Goal: Information Seeking & Learning: Learn about a topic

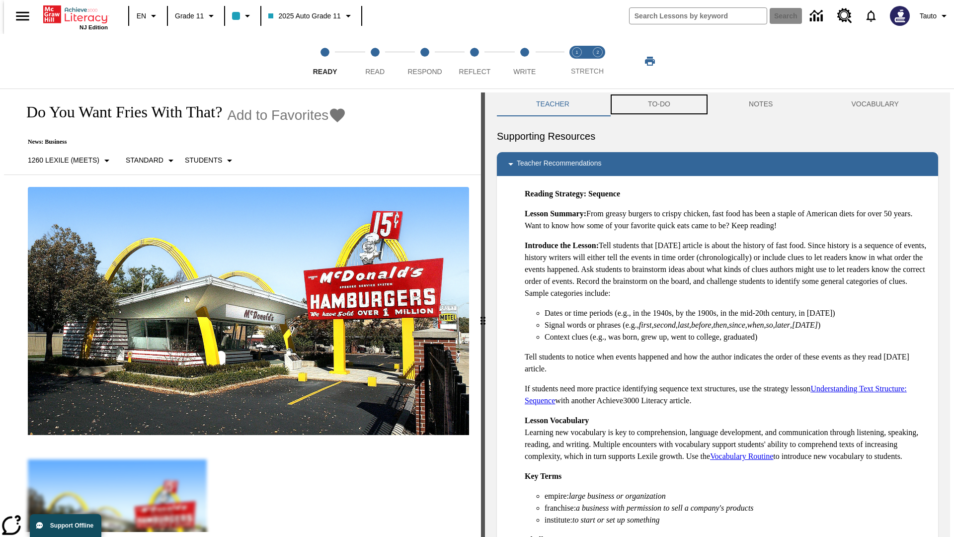
click at [658, 104] on button "TO-DO" at bounding box center [659, 104] width 101 height 24
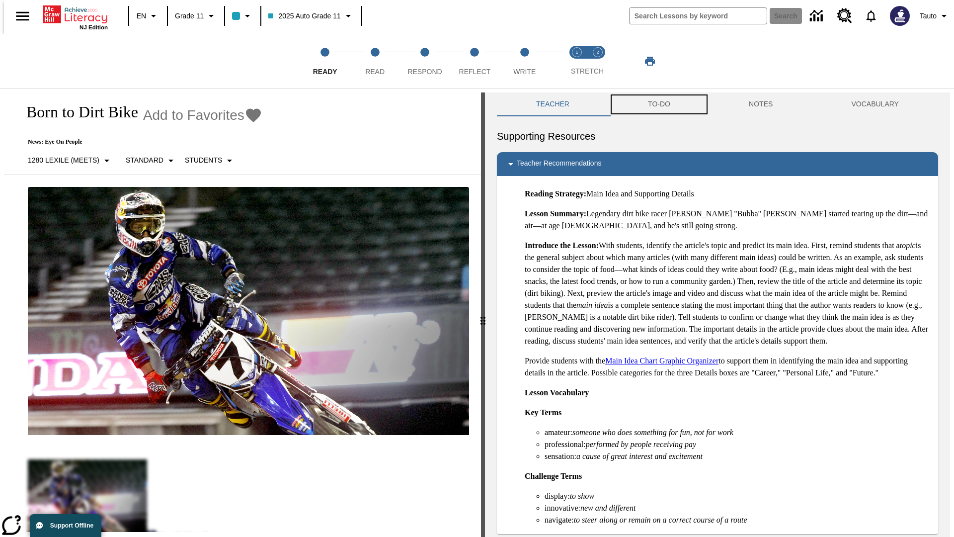
click at [658, 104] on button "TO-DO" at bounding box center [659, 104] width 101 height 24
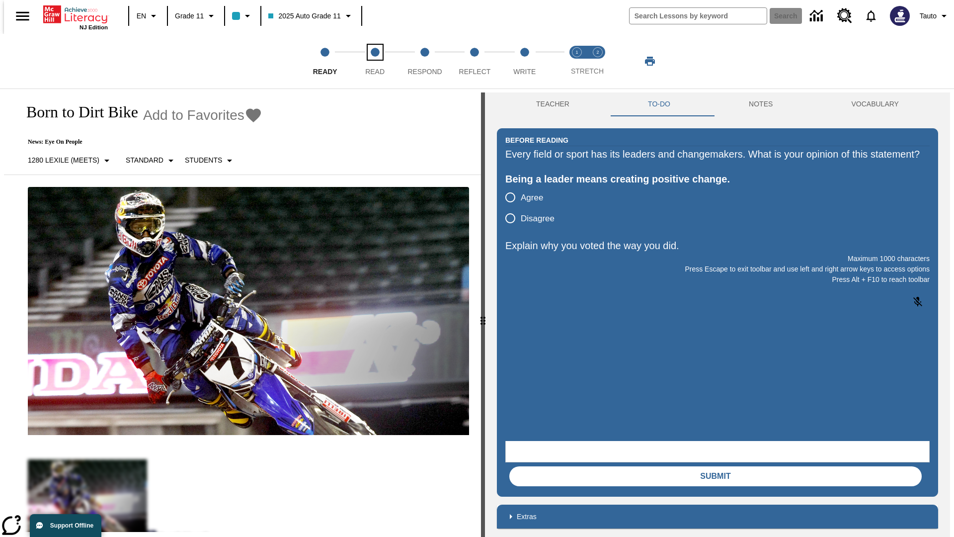
click at [375, 61] on span "Read" at bounding box center [374, 68] width 19 height 18
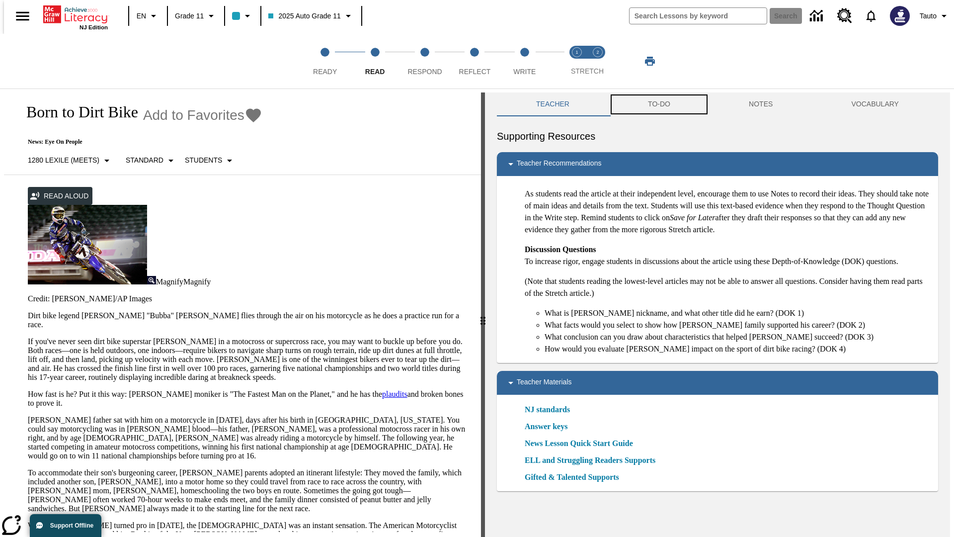
scroll to position [0, 0]
click at [658, 104] on button "TO-DO" at bounding box center [659, 104] width 101 height 24
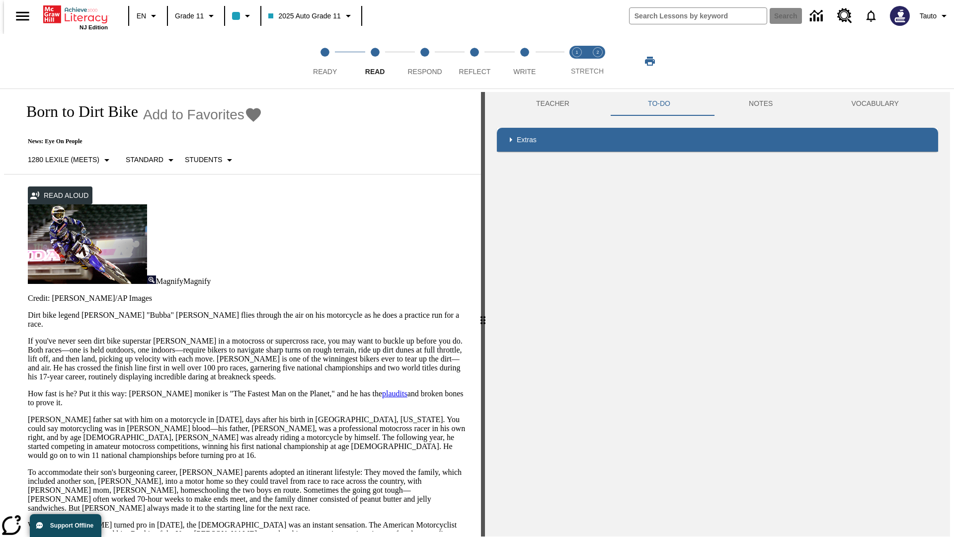
click at [28, 336] on p "If you've never seen dirt bike superstar [PERSON_NAME] in a motocross or superc…" at bounding box center [248, 358] width 441 height 45
click at [0, 0] on div "Screen Masking" at bounding box center [0, 0] width 0 height 0
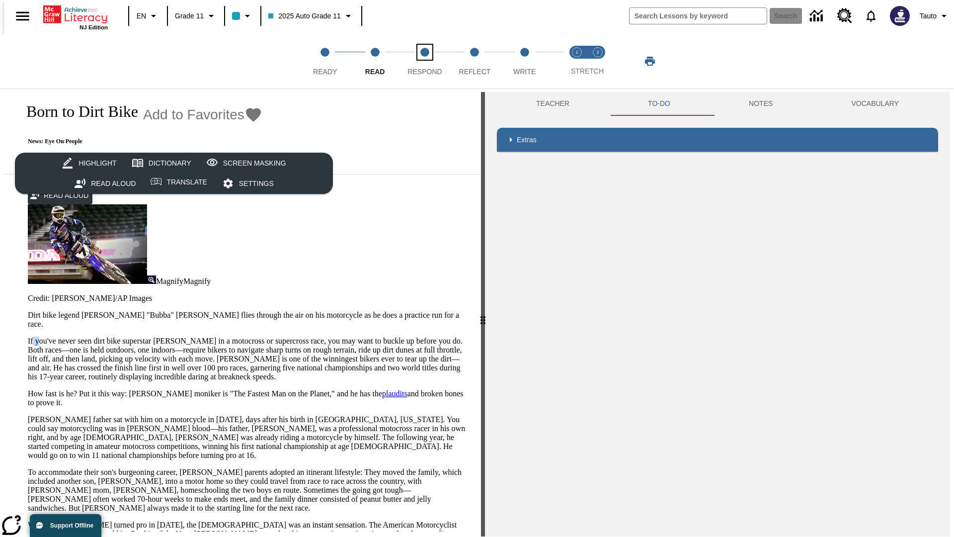
click at [425, 61] on span "Respond" at bounding box center [424, 68] width 34 height 18
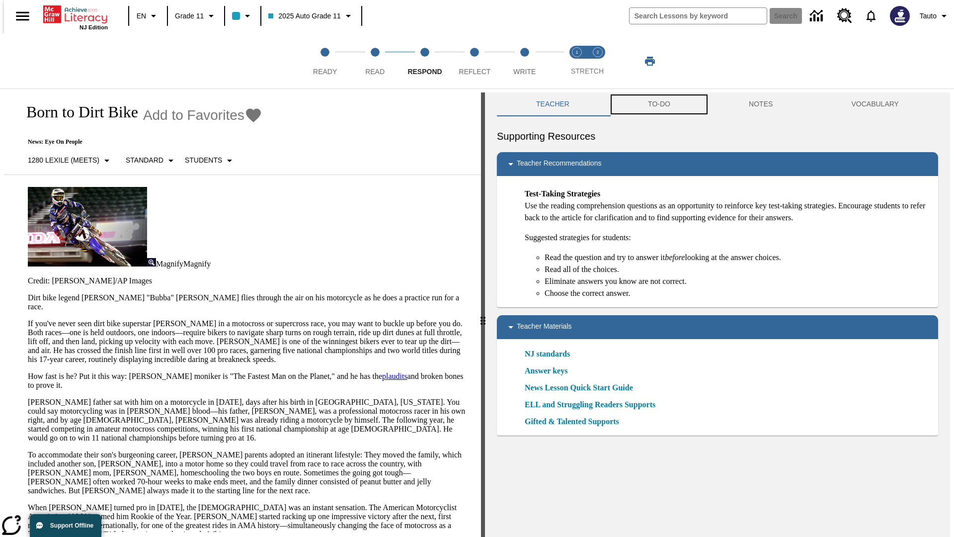
scroll to position [0, 0]
click at [658, 104] on button "TO-DO" at bounding box center [659, 104] width 101 height 24
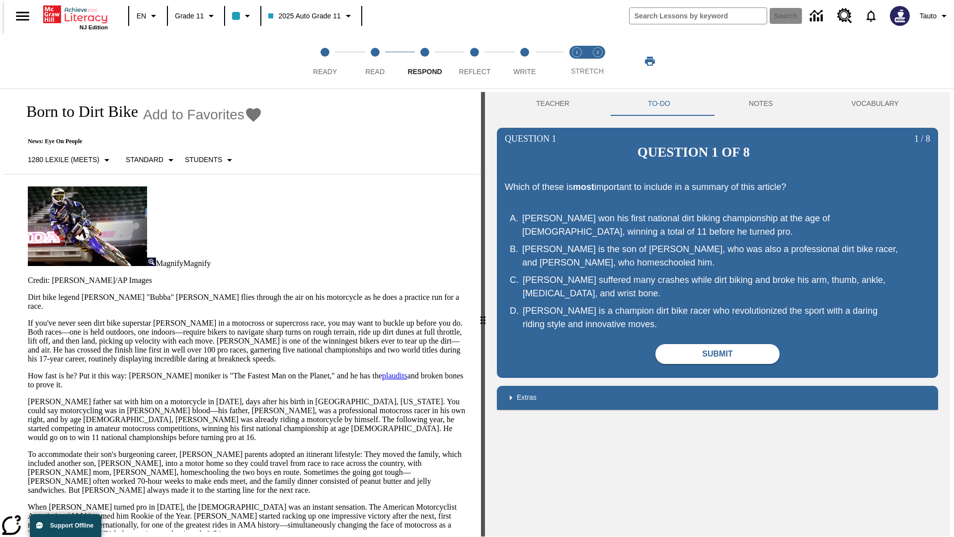
click at [28, 318] on p "If you've never seen dirt bike superstar [PERSON_NAME] in a motocross or superc…" at bounding box center [248, 340] width 441 height 45
click at [0, 194] on html "Listen Skip to main content NJ Edition EN Grade 11 2025 Auto Grade 11 Search 0 …" at bounding box center [477, 270] width 954 height 541
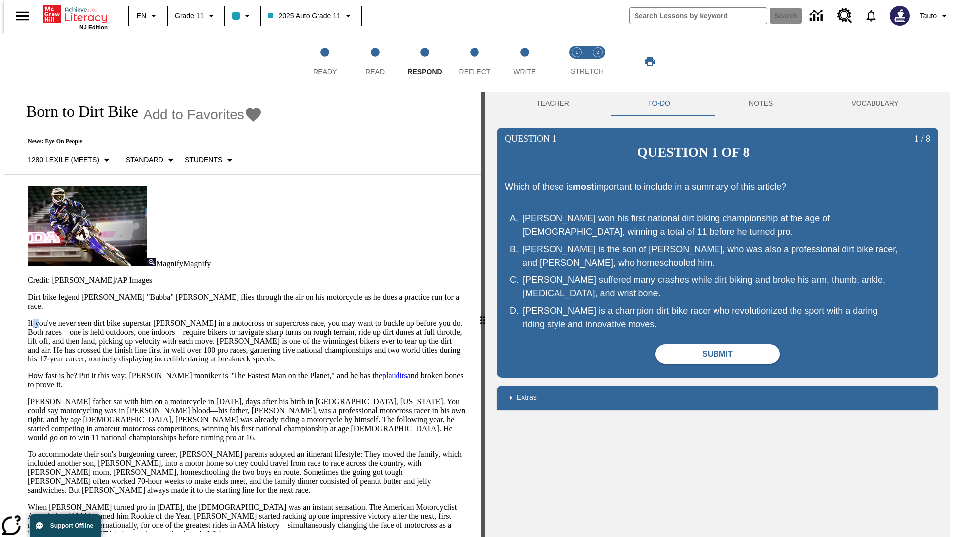
click at [0, 194] on html "Listen Skip to main content NJ Edition EN Grade 11 2025 Auto Grade 11 Search 0 …" at bounding box center [477, 270] width 954 height 541
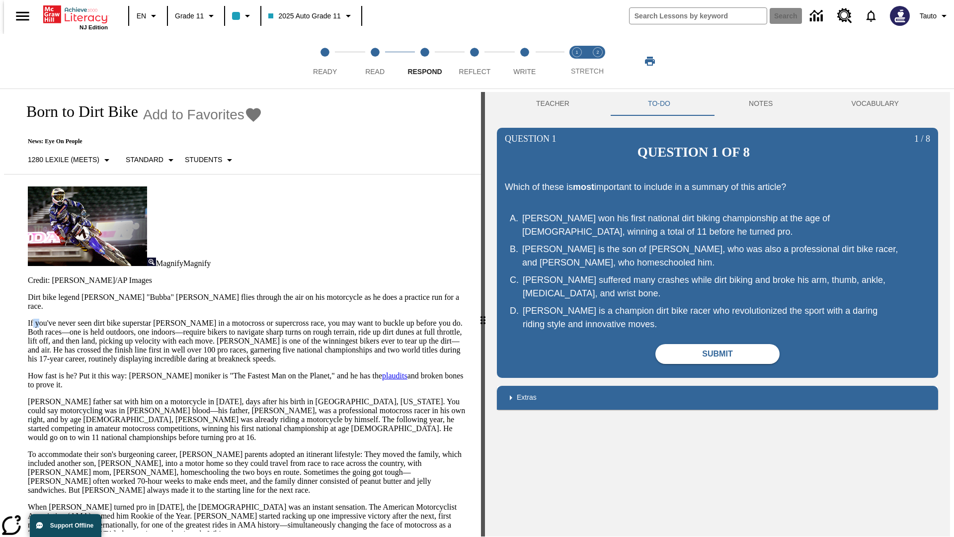
click at [0, 194] on html "Listen Skip to main content NJ Edition EN Grade 11 2025 Auto Grade 11 Search 0 …" at bounding box center [477, 270] width 954 height 541
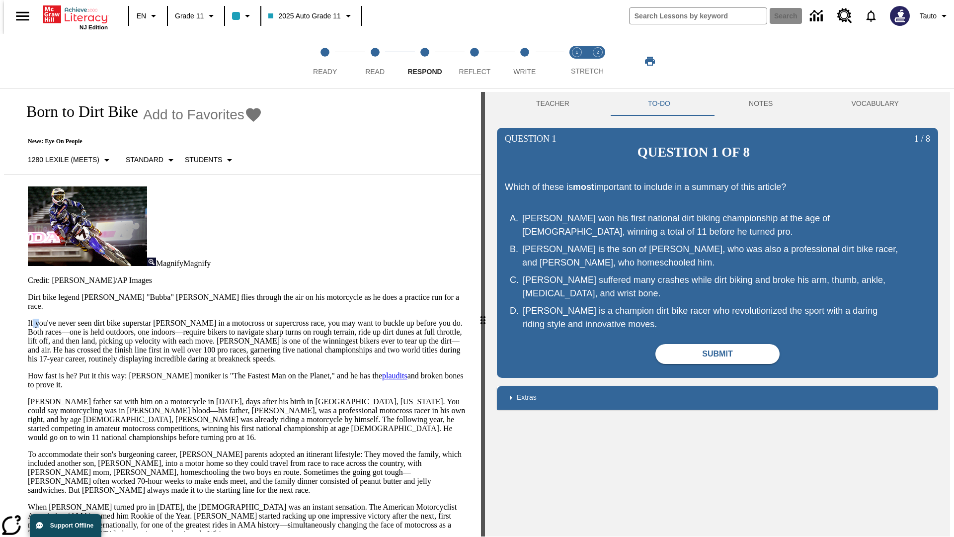
click at [0, 194] on html "Listen Skip to main content NJ Edition EN Grade 11 2025 Auto Grade 11 Search 0 …" at bounding box center [477, 270] width 954 height 541
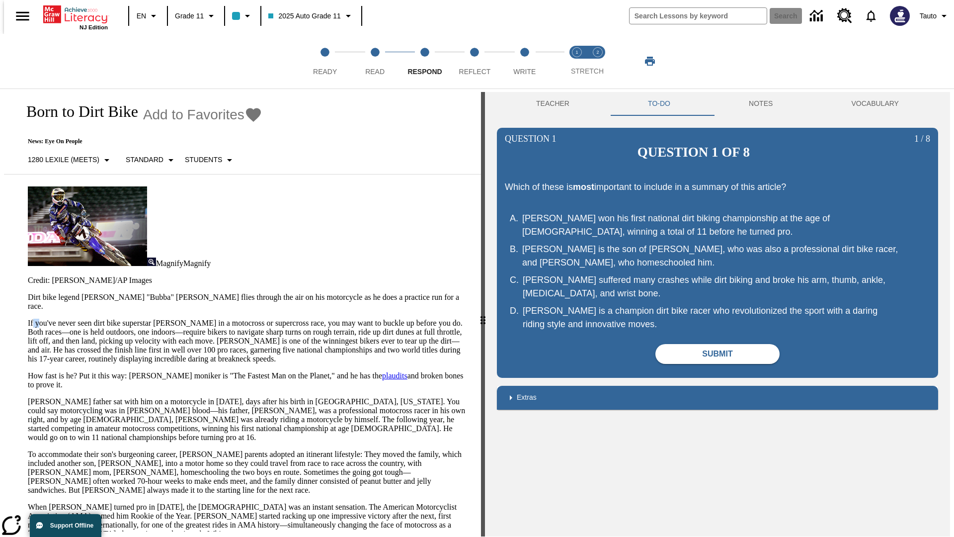
click at [28, 318] on p "If you've never seen dirt bike superstar [PERSON_NAME] in a motocross or superc…" at bounding box center [248, 340] width 441 height 45
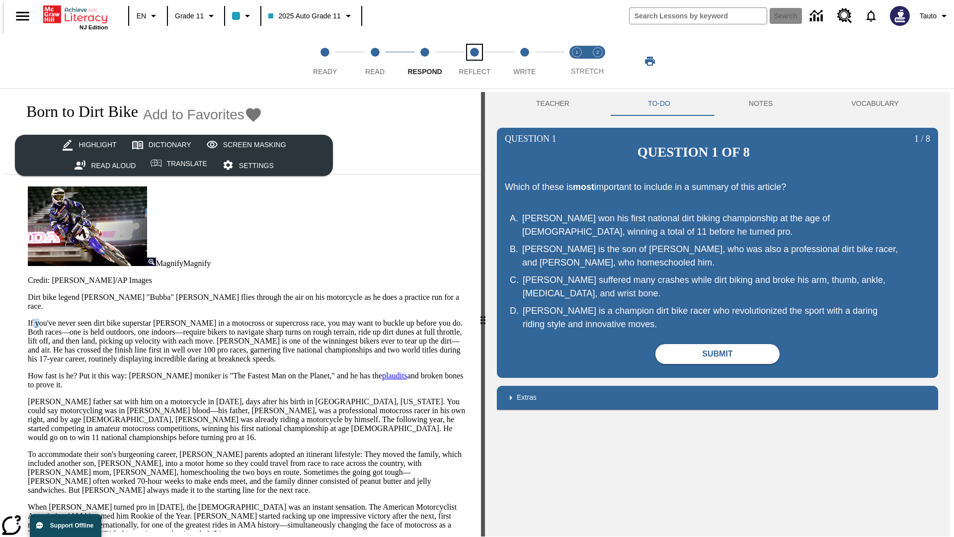
click at [474, 61] on span "Reflect" at bounding box center [475, 68] width 32 height 18
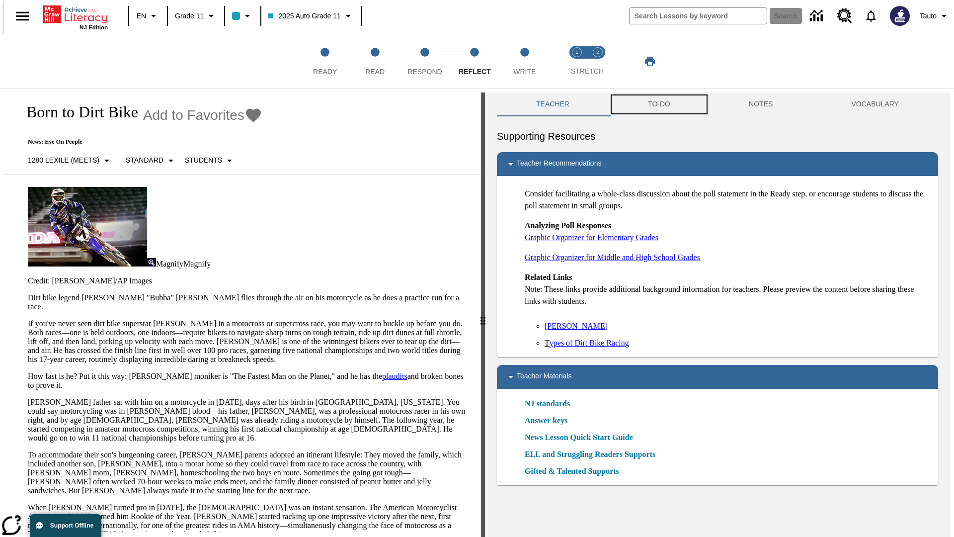
scroll to position [0, 0]
click at [658, 104] on button "TO-DO" at bounding box center [659, 104] width 101 height 24
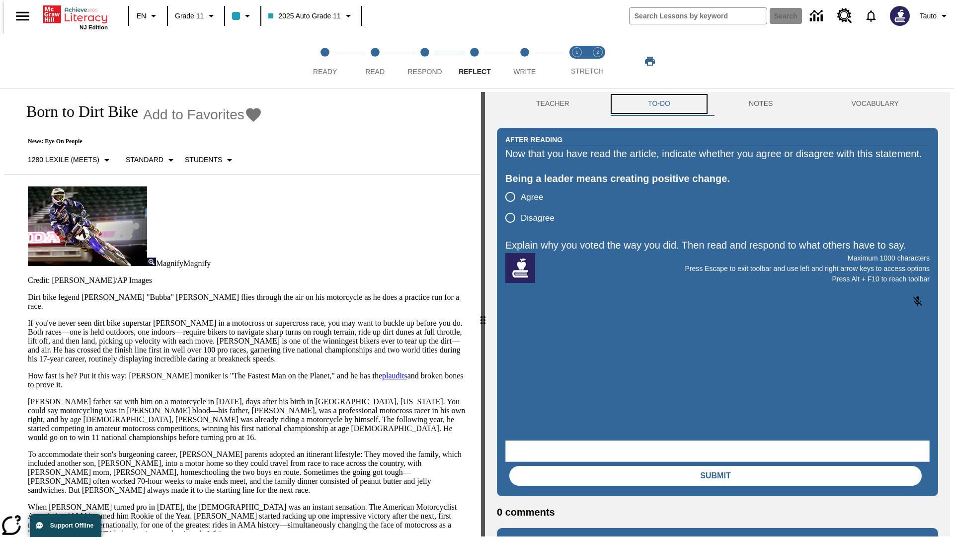
scroll to position [0, 0]
click at [28, 318] on p "If you've never seen dirt bike superstar [PERSON_NAME] in a motocross or superc…" at bounding box center [248, 340] width 441 height 45
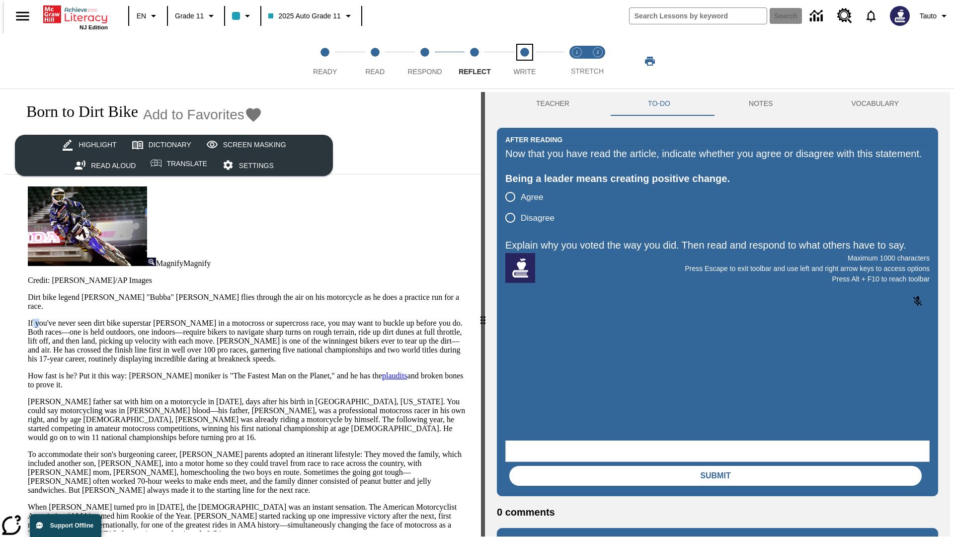
click at [524, 61] on span "Write" at bounding box center [524, 68] width 22 height 18
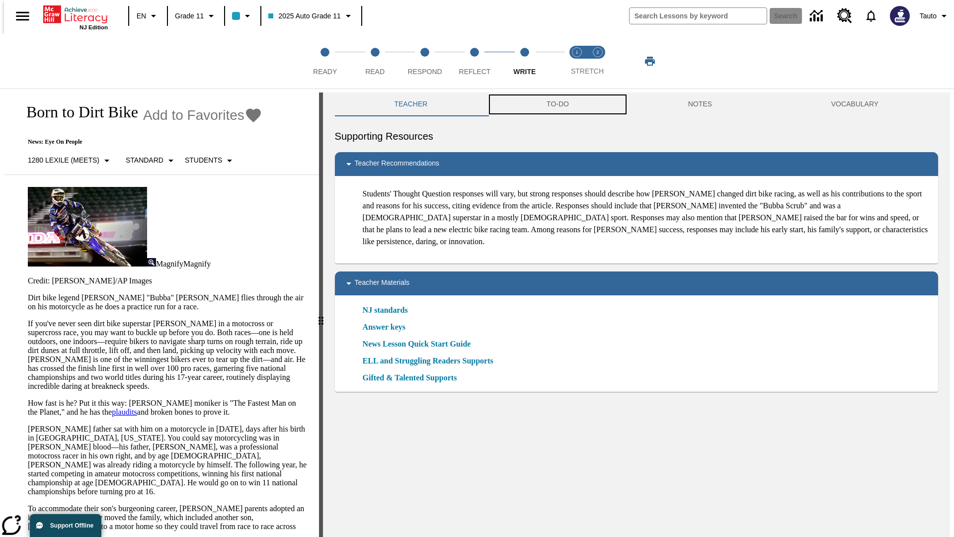
scroll to position [0, 0]
click at [557, 104] on button "TO-DO" at bounding box center [558, 104] width 142 height 24
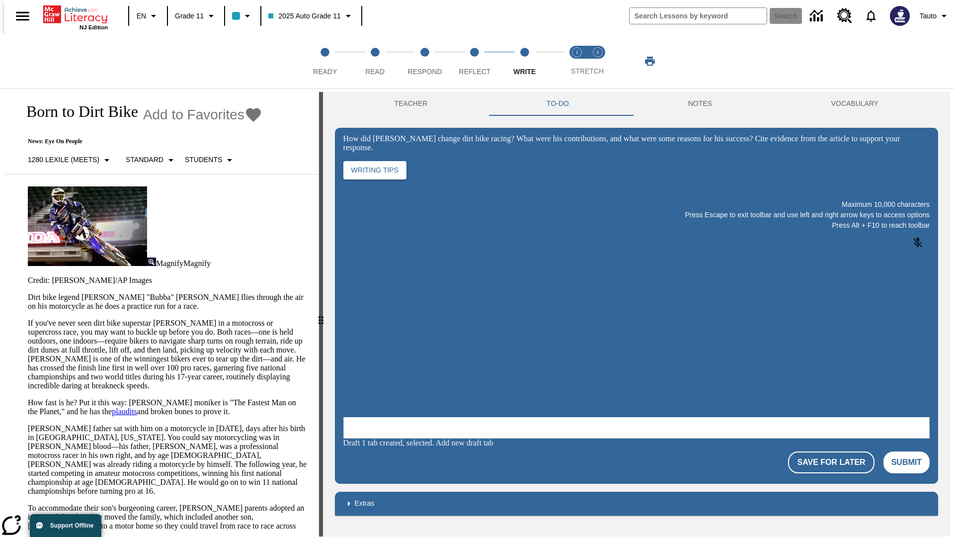
scroll to position [0, 0]
click at [28, 318] on p "If you've never seen dirt bike superstar [PERSON_NAME] in a motocross or superc…" at bounding box center [167, 354] width 279 height 72
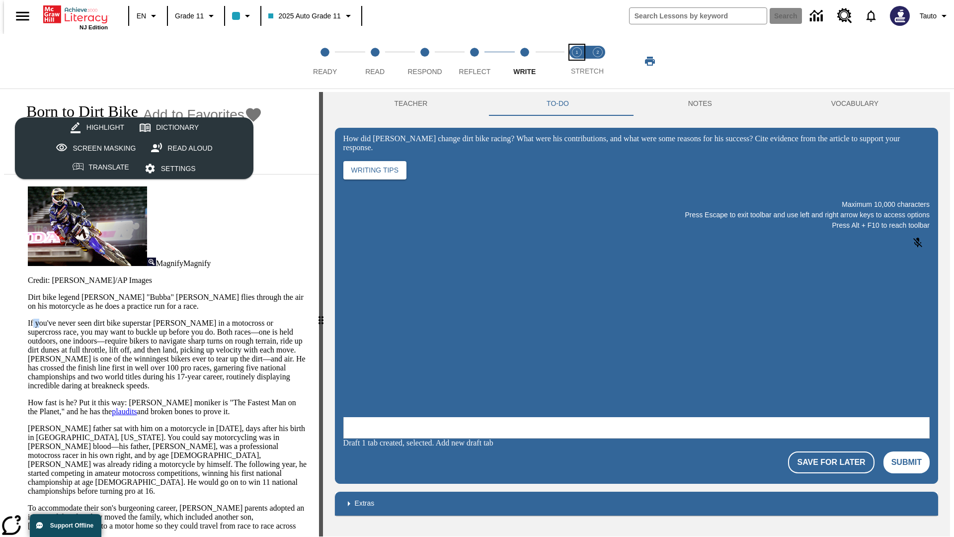
click at [577, 61] on span "Stretch Read step 1 of 2" at bounding box center [576, 68] width 13 height 18
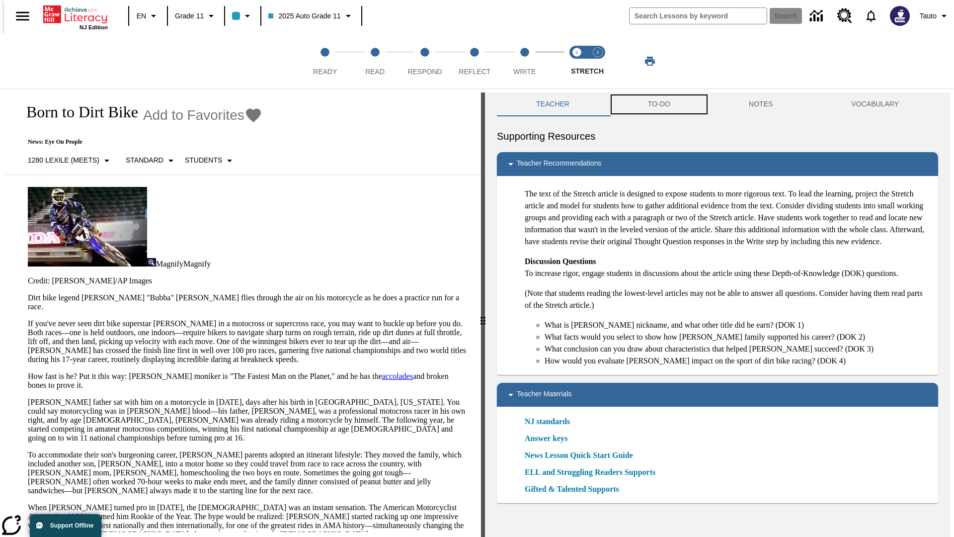
scroll to position [0, 0]
click at [658, 104] on button "TO-DO" at bounding box center [659, 104] width 101 height 24
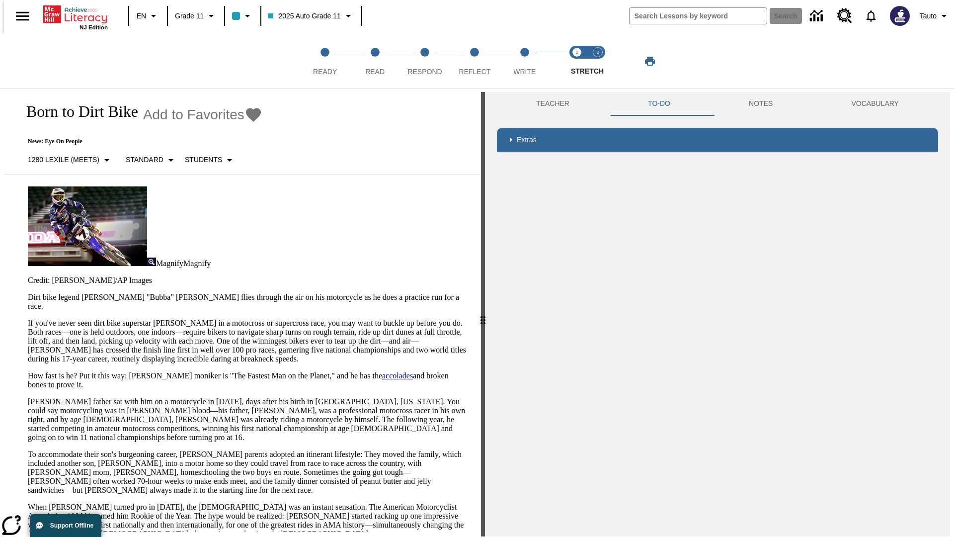
click at [28, 318] on p "If you've never seen dirt bike superstar [PERSON_NAME] in a motocross or superc…" at bounding box center [248, 340] width 441 height 45
